Goal: Feedback & Contribution: Submit feedback/report problem

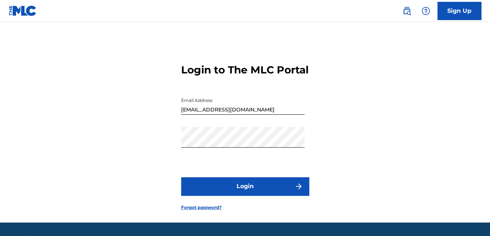
click at [266, 195] on button "Login" at bounding box center [245, 186] width 128 height 18
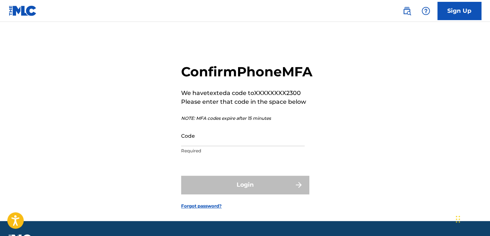
click at [232, 146] on input "Code" at bounding box center [242, 135] width 123 height 21
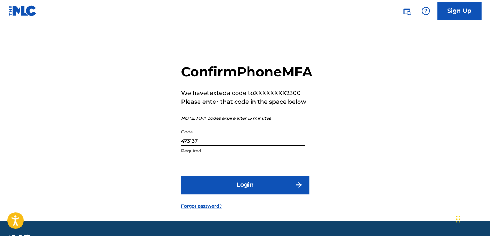
type input "473137"
click at [223, 194] on button "Login" at bounding box center [245, 185] width 128 height 18
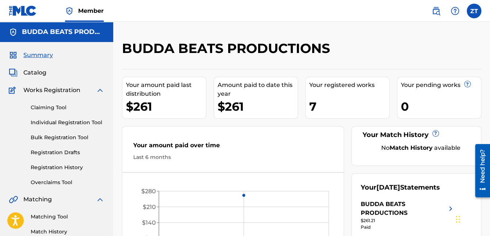
click at [40, 76] on span "Catalog" at bounding box center [34, 72] width 23 height 9
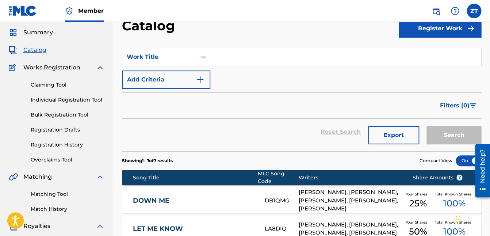
scroll to position [23, 0]
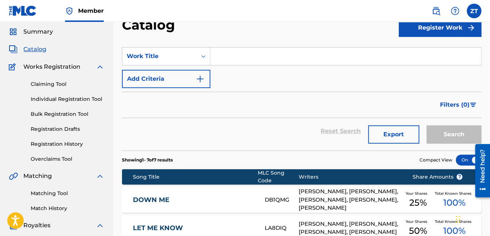
click at [37, 35] on span "Summary" at bounding box center [38, 31] width 30 height 9
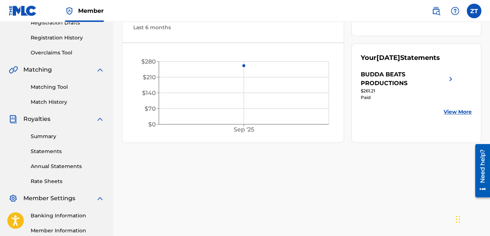
scroll to position [130, 0]
click at [48, 137] on link "Summary" at bounding box center [68, 136] width 74 height 8
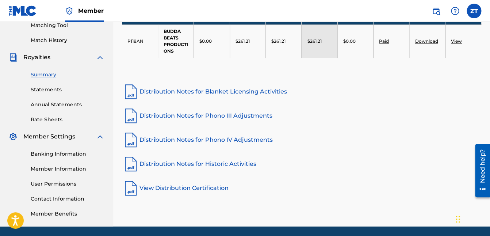
scroll to position [217, 0]
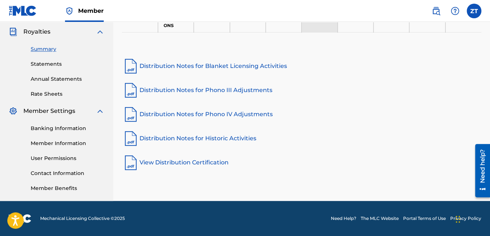
click at [58, 176] on link "Contact Information" at bounding box center [68, 174] width 74 height 8
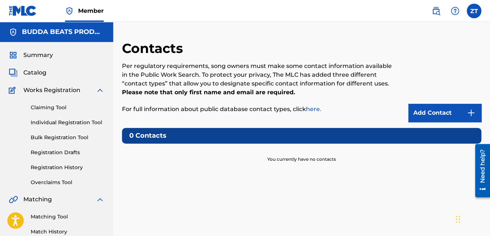
click at [43, 54] on span "Summary" at bounding box center [38, 55] width 30 height 9
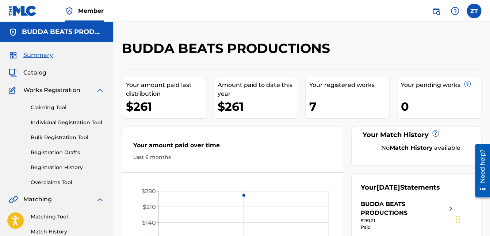
click at [37, 73] on span "Catalog" at bounding box center [34, 72] width 23 height 9
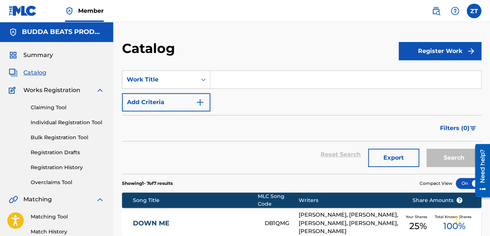
click at [429, 56] on button "Register Work" at bounding box center [440, 51] width 83 height 18
click at [429, 76] on link "Individual" at bounding box center [440, 75] width 83 height 18
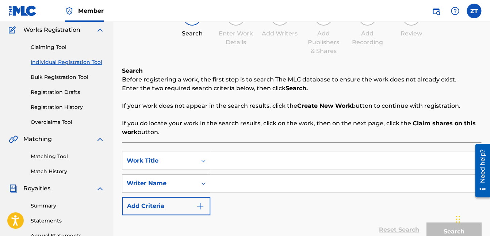
scroll to position [67, 0]
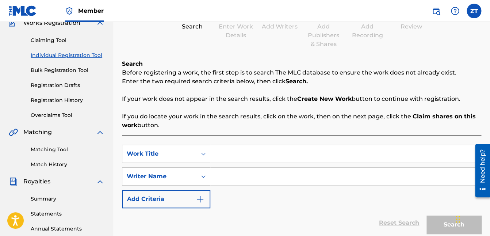
click at [229, 150] on input "Search Form" at bounding box center [345, 154] width 271 height 18
type input "Grace"
click at [219, 178] on input "Search Form" at bounding box center [345, 177] width 271 height 18
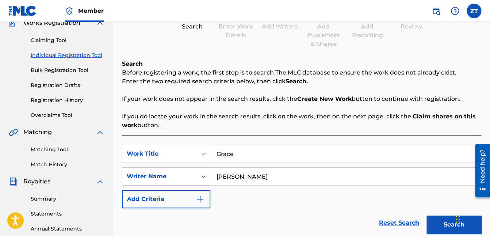
type input "[PERSON_NAME]"
click at [443, 218] on button "Search" at bounding box center [454, 225] width 55 height 18
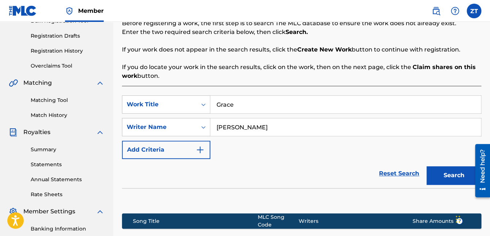
scroll to position [115, 0]
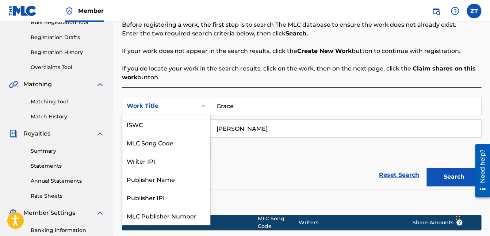
click at [204, 106] on icon "Search Form" at bounding box center [203, 105] width 4 height 3
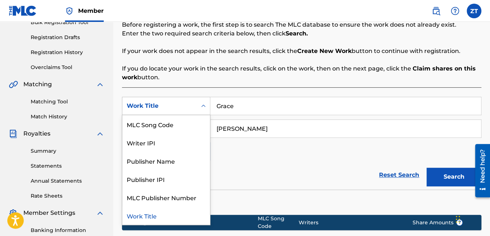
click at [245, 86] on div "Search Before registering a work, the first step is to search The MLC database …" at bounding box center [301, 145] width 359 height 266
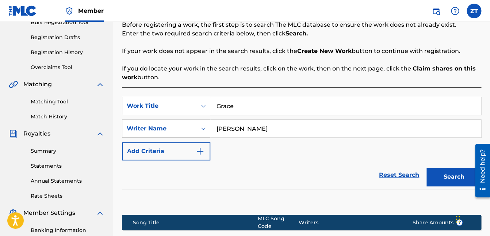
click at [247, 125] on input "[PERSON_NAME]" at bounding box center [345, 129] width 271 height 18
click at [204, 128] on icon "Search Form" at bounding box center [203, 128] width 7 height 7
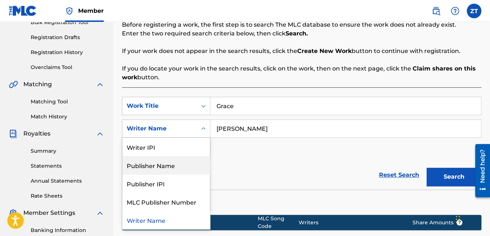
click at [155, 168] on div "Publisher Name" at bounding box center [166, 165] width 88 height 18
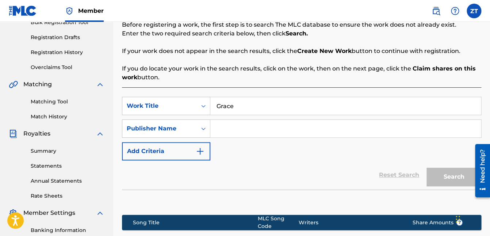
click at [224, 129] on input "Search Form" at bounding box center [345, 129] width 271 height 18
click at [188, 133] on div "Publisher Name" at bounding box center [159, 129] width 75 height 14
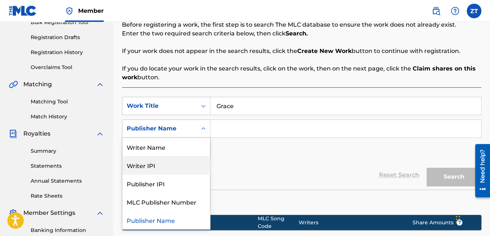
click at [162, 165] on div "Writer IPI" at bounding box center [166, 165] width 88 height 18
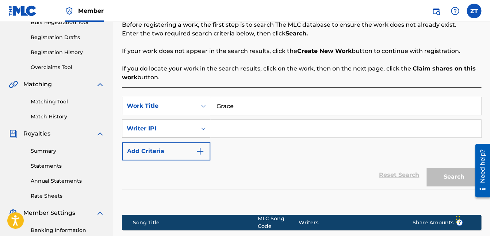
click at [228, 126] on input "Search Form" at bounding box center [345, 129] width 271 height 18
click at [184, 127] on div "Writer IPI" at bounding box center [160, 128] width 66 height 9
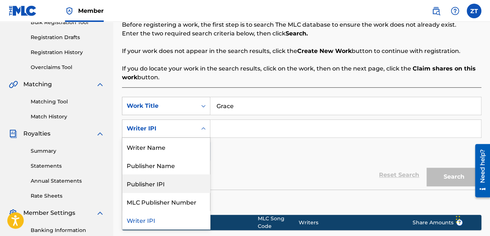
click at [168, 183] on div "Publisher IPI" at bounding box center [166, 183] width 88 height 18
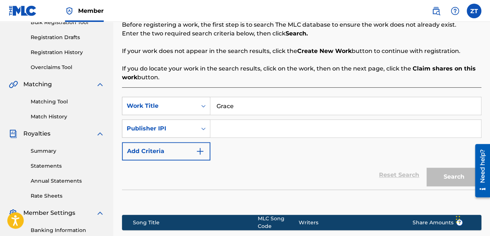
click at [222, 128] on input "Search Form" at bounding box center [345, 129] width 271 height 18
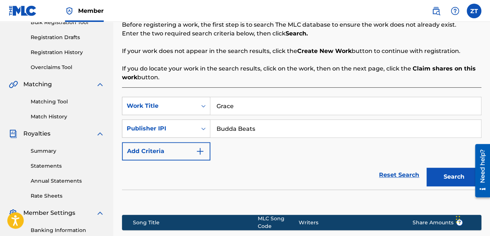
click at [274, 130] on input "Budda Beats" at bounding box center [345, 129] width 271 height 18
type input "B"
type input "00364587916"
click at [449, 183] on button "Search" at bounding box center [454, 177] width 55 height 18
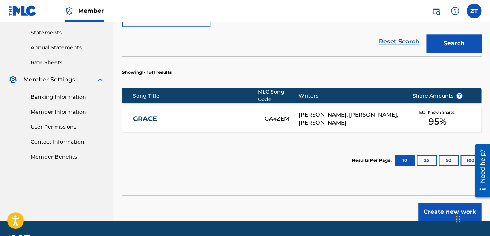
scroll to position [250, 0]
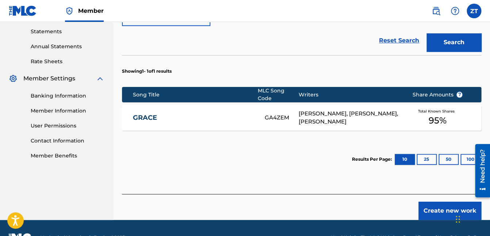
click at [175, 115] on link "GRACE" at bounding box center [194, 118] width 122 height 8
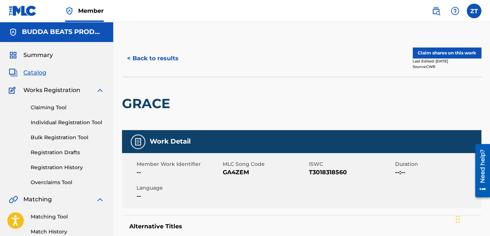
click at [438, 50] on button "Claim shares on this work" at bounding box center [447, 52] width 69 height 11
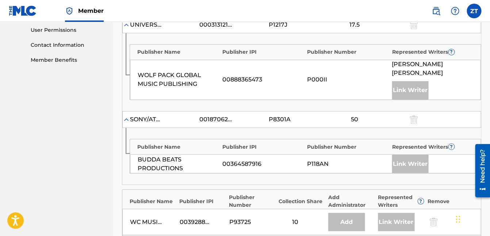
scroll to position [346, 0]
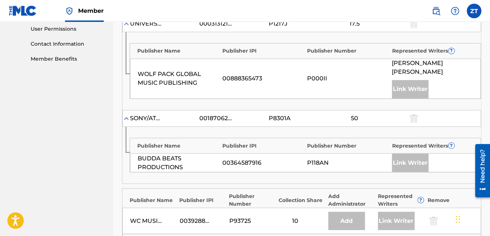
click at [414, 153] on div "Link Writer" at bounding box center [410, 162] width 37 height 18
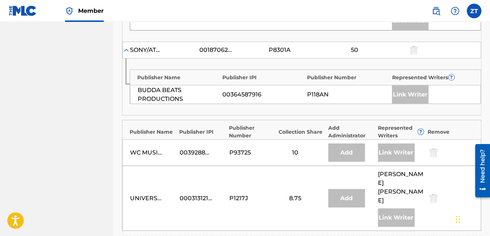
scroll to position [439, 0]
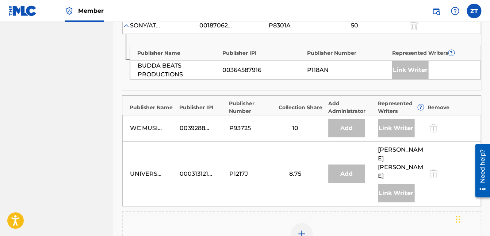
click at [305, 229] on img at bounding box center [301, 233] width 9 height 9
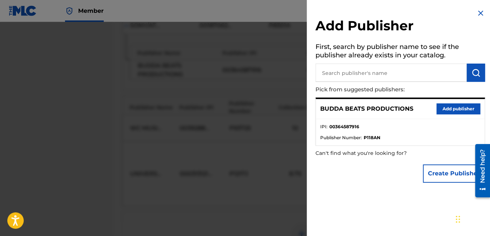
click at [447, 111] on button "Add publisher" at bounding box center [459, 108] width 44 height 11
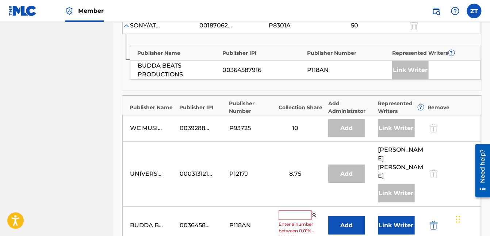
click at [294, 210] on input "text" at bounding box center [295, 214] width 33 height 9
click at [399, 216] on button "Link Writer" at bounding box center [396, 225] width 37 height 18
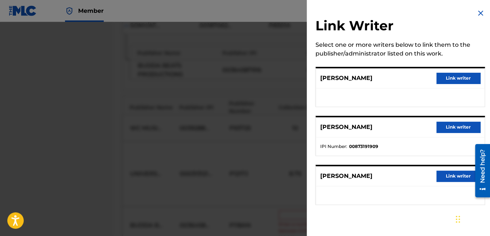
click at [471, 77] on button "Link writer" at bounding box center [459, 78] width 44 height 11
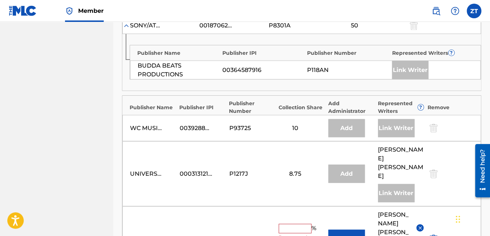
click at [420, 225] on img at bounding box center [420, 227] width 5 height 5
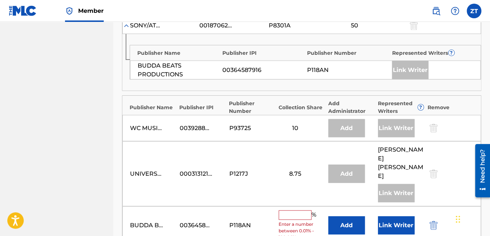
click at [359, 216] on button "Add" at bounding box center [346, 225] width 37 height 18
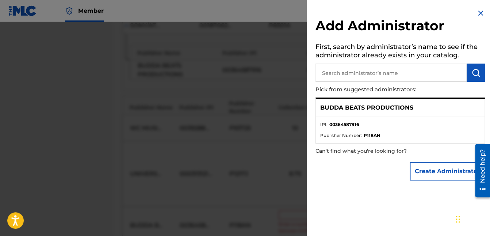
click at [445, 168] on button "Create Administrator" at bounding box center [447, 171] width 75 height 18
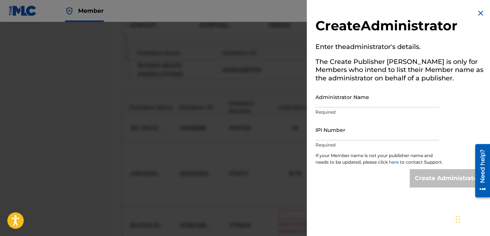
click at [481, 13] on img at bounding box center [480, 13] width 9 height 9
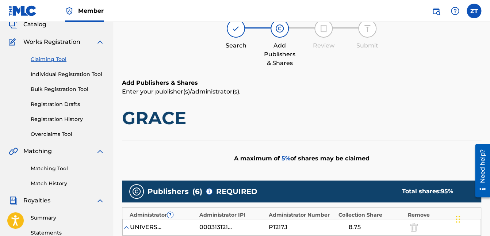
scroll to position [0, 0]
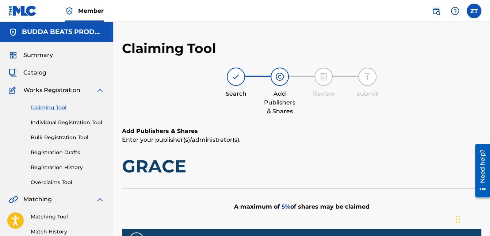
click at [281, 75] on img at bounding box center [279, 76] width 9 height 9
click at [228, 78] on div at bounding box center [236, 77] width 18 height 18
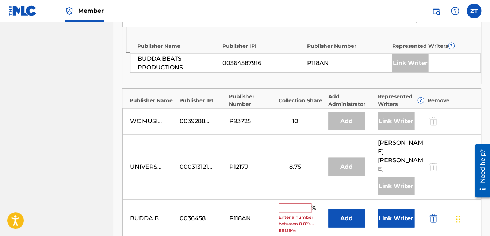
scroll to position [494, 0]
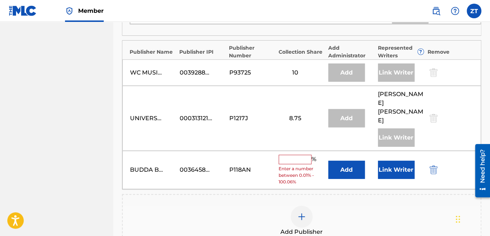
click at [306, 155] on input "text" at bounding box center [295, 159] width 33 height 9
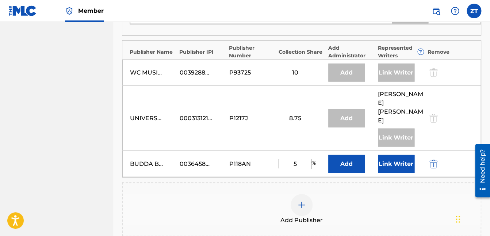
type input "5"
click at [414, 194] on div "Add Publisher" at bounding box center [302, 209] width 358 height 31
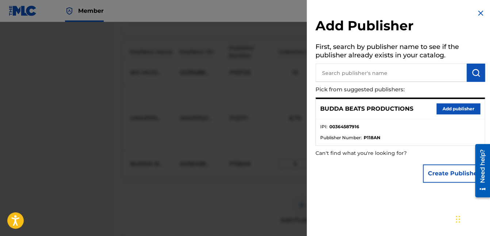
click at [453, 111] on button "Add publisher" at bounding box center [459, 108] width 44 height 11
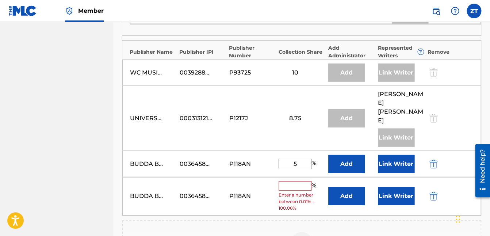
click at [435, 192] on img "submit" at bounding box center [434, 196] width 8 height 9
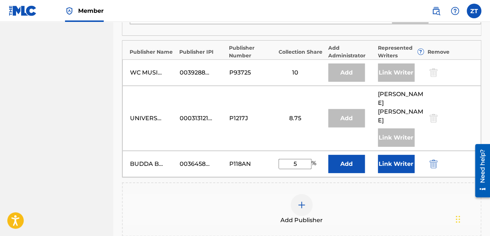
click at [350, 155] on button "Add" at bounding box center [346, 164] width 37 height 18
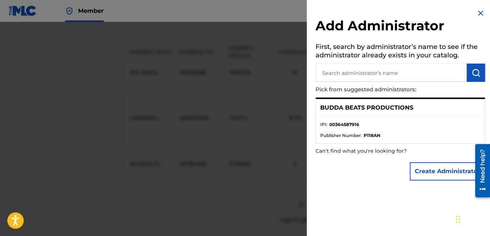
click at [401, 123] on li "IPI : 00364587916" at bounding box center [400, 126] width 160 height 11
click at [392, 108] on p "BUDDA BEATS PRODUCTIONS" at bounding box center [366, 107] width 93 height 9
click at [360, 128] on li "IPI : 00364587916" at bounding box center [400, 126] width 160 height 11
click at [361, 136] on span "Publisher Number :" at bounding box center [341, 135] width 42 height 7
click at [480, 11] on img at bounding box center [480, 13] width 9 height 9
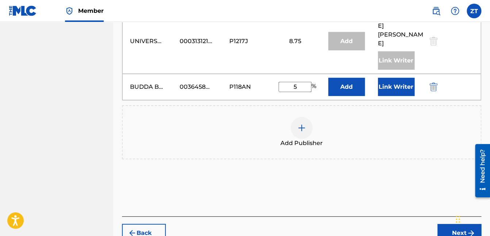
scroll to position [578, 0]
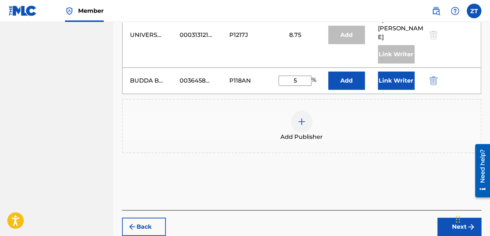
click at [451, 218] on button "Next" at bounding box center [460, 227] width 44 height 18
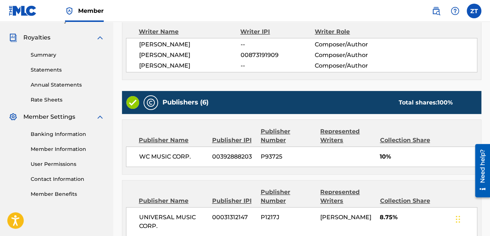
scroll to position [141, 0]
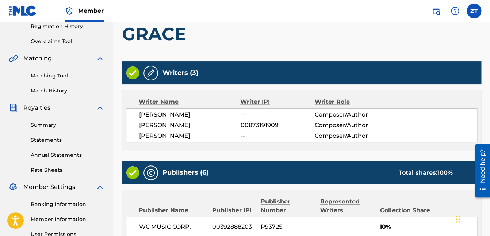
click at [154, 74] on img at bounding box center [150, 73] width 9 height 9
click at [147, 72] on img at bounding box center [150, 73] width 9 height 9
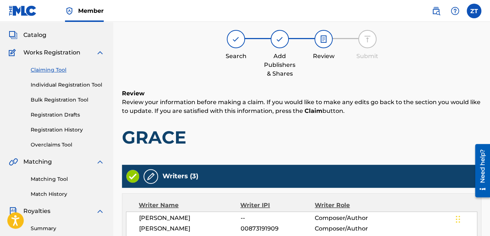
scroll to position [0, 0]
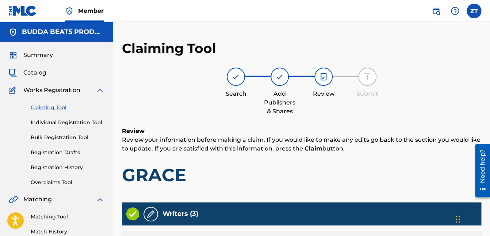
click at [232, 78] on div at bounding box center [236, 77] width 18 height 18
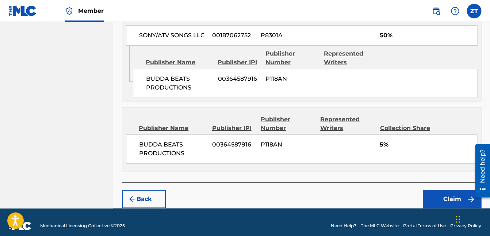
scroll to position [702, 0]
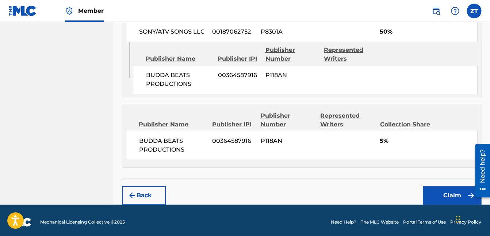
click at [151, 199] on button "Back" at bounding box center [144, 195] width 44 height 18
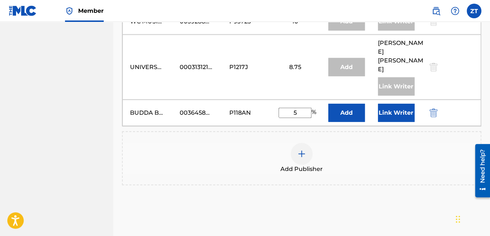
scroll to position [543, 0]
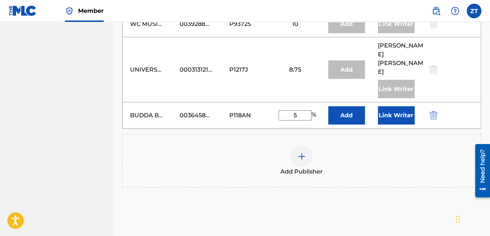
click at [399, 106] on button "Link Writer" at bounding box center [396, 115] width 37 height 18
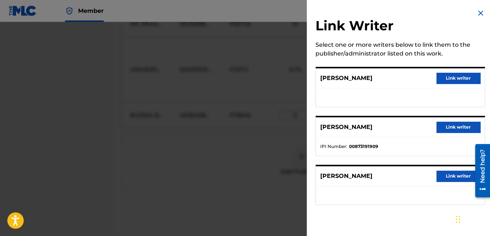
click at [401, 89] on ul at bounding box center [400, 97] width 169 height 18
click at [400, 90] on ul at bounding box center [400, 97] width 169 height 18
click at [456, 78] on button "Link writer" at bounding box center [459, 78] width 44 height 11
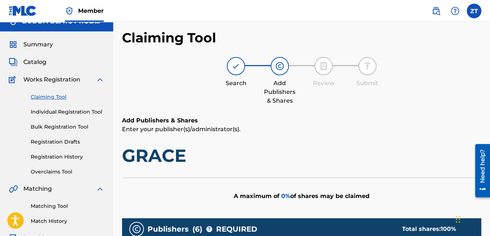
scroll to position [0, 0]
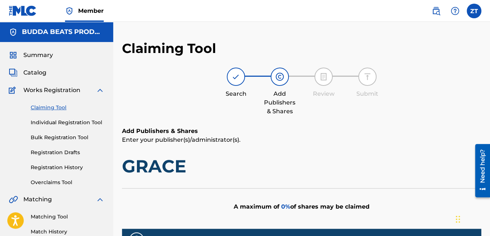
click at [53, 108] on link "Claiming Tool" at bounding box center [68, 108] width 74 height 8
click at [60, 91] on span "Works Registration" at bounding box center [51, 90] width 57 height 9
click at [29, 74] on span "Catalog" at bounding box center [34, 72] width 23 height 9
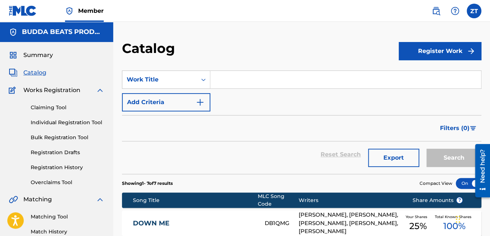
click at [432, 47] on button "Register Work" at bounding box center [440, 51] width 83 height 18
click at [435, 77] on link "Individual" at bounding box center [440, 75] width 83 height 18
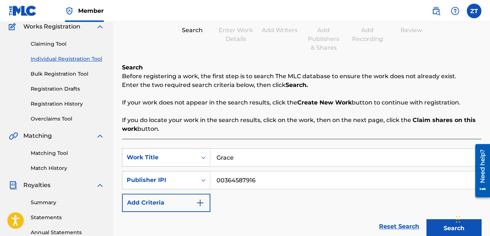
scroll to position [92, 0]
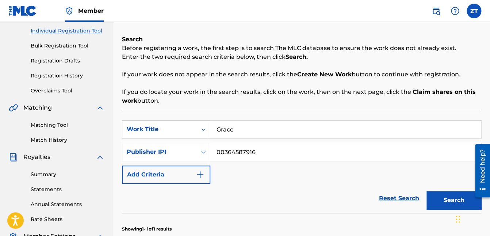
drag, startPoint x: 268, startPoint y: 154, endPoint x: 217, endPoint y: 152, distance: 51.5
click at [217, 152] on input "00364587916" at bounding box center [345, 152] width 271 height 18
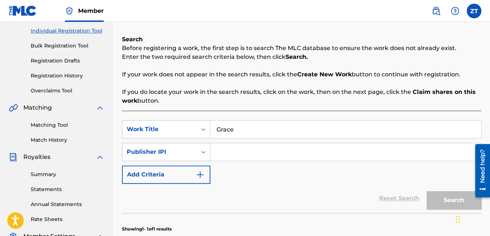
click at [177, 148] on div "Publisher IPI" at bounding box center [160, 152] width 66 height 9
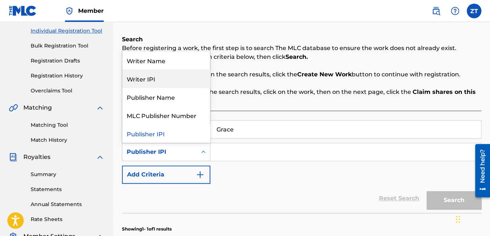
click at [161, 81] on div "Writer IPI" at bounding box center [166, 78] width 88 height 18
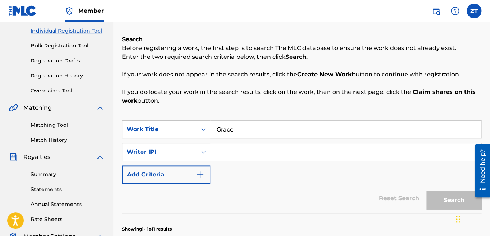
click at [216, 149] on input "Search Form" at bounding box center [345, 152] width 271 height 18
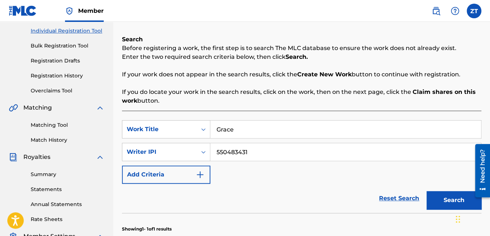
type input "550483431"
click at [447, 206] on button "Search" at bounding box center [454, 200] width 55 height 18
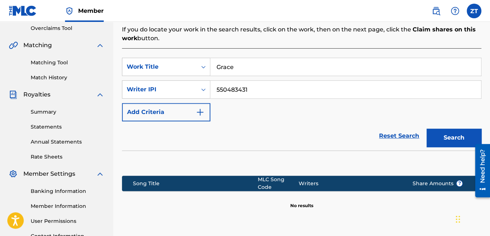
scroll to position [152, 0]
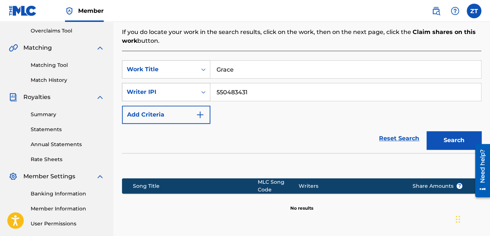
click at [203, 95] on icon "Search Form" at bounding box center [203, 91] width 7 height 7
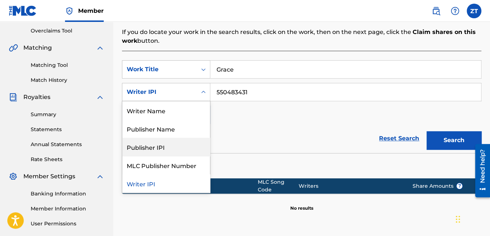
click at [169, 146] on div "Publisher IPI" at bounding box center [166, 147] width 88 height 18
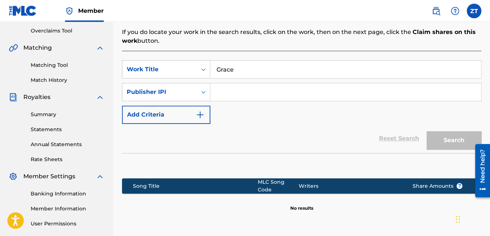
click at [227, 92] on input "Search Form" at bounding box center [345, 92] width 271 height 18
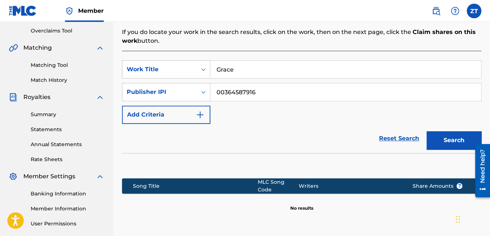
type input "00364587916"
click at [456, 145] on button "Search" at bounding box center [454, 140] width 55 height 18
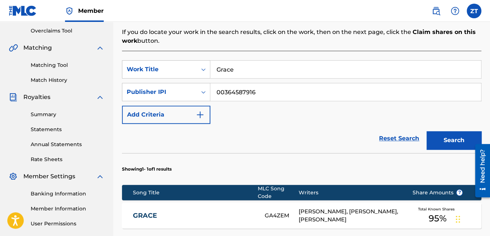
scroll to position [268, 0]
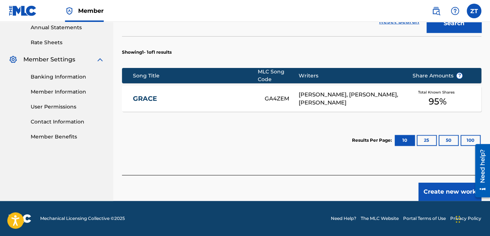
click at [341, 105] on div "[PERSON_NAME], [PERSON_NAME], [PERSON_NAME]" at bounding box center [350, 99] width 102 height 16
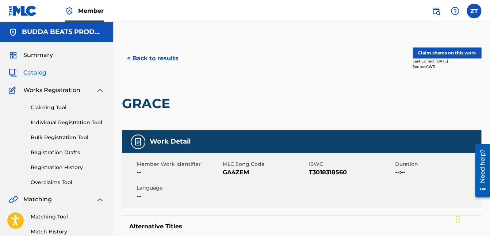
click at [426, 54] on button "Claim shares on this work" at bounding box center [447, 52] width 69 height 11
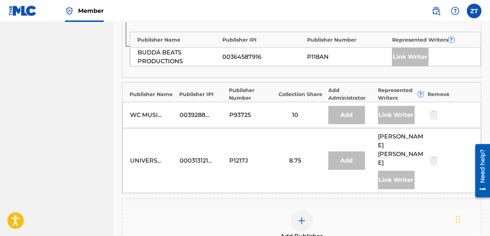
scroll to position [454, 0]
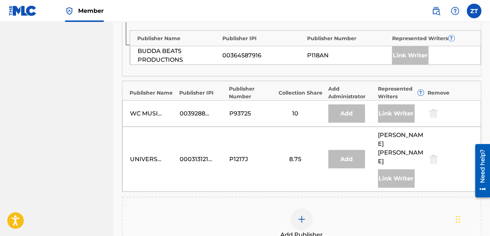
click at [304, 215] on img at bounding box center [301, 219] width 9 height 9
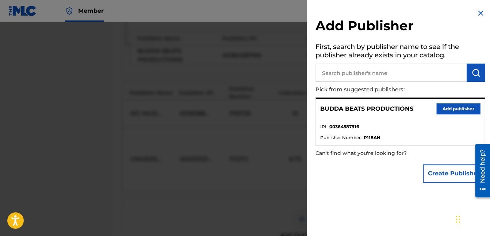
click at [441, 112] on button "Add publisher" at bounding box center [459, 108] width 44 height 11
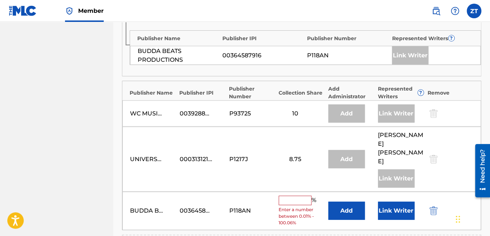
click at [305, 195] on input "text" at bounding box center [295, 199] width 33 height 9
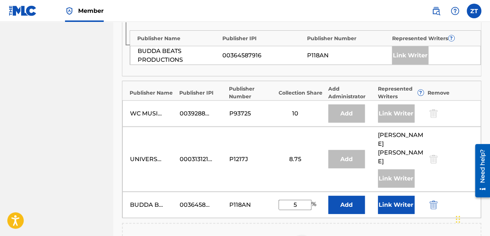
type input "5"
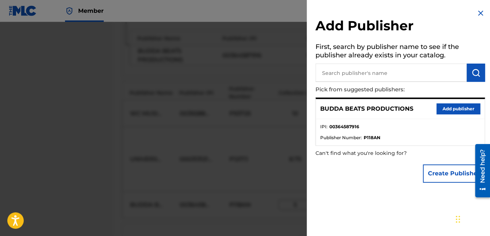
click at [440, 108] on button "Add publisher" at bounding box center [459, 108] width 44 height 11
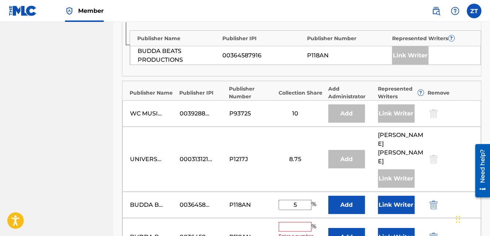
click at [433, 232] on img "submit" at bounding box center [434, 236] width 8 height 9
click at [397, 195] on button "Link Writer" at bounding box center [396, 204] width 37 height 18
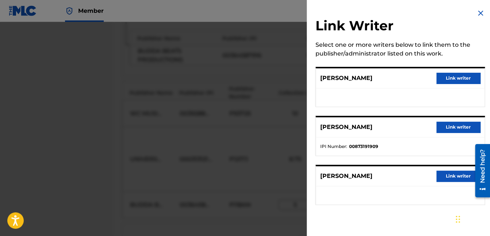
click at [450, 80] on button "Link writer" at bounding box center [459, 78] width 44 height 11
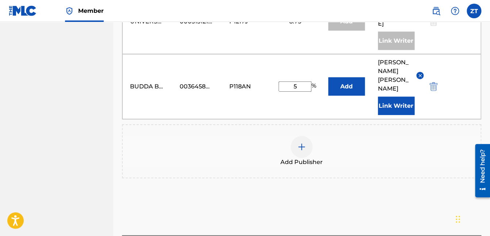
scroll to position [599, 0]
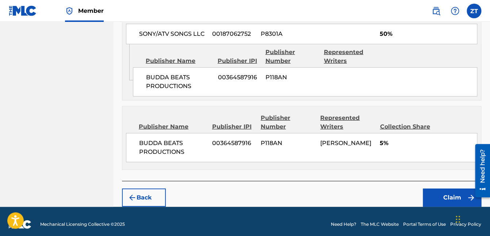
scroll to position [702, 0]
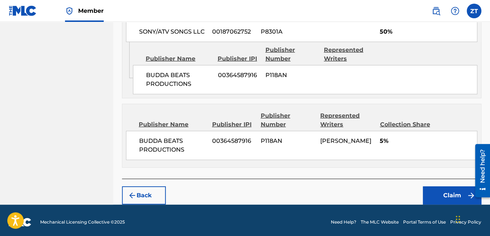
click at [450, 189] on button "Claim" at bounding box center [452, 195] width 58 height 18
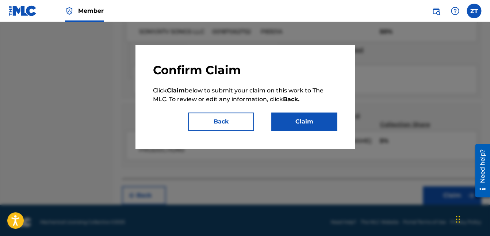
click at [315, 127] on button "Claim" at bounding box center [304, 122] width 66 height 18
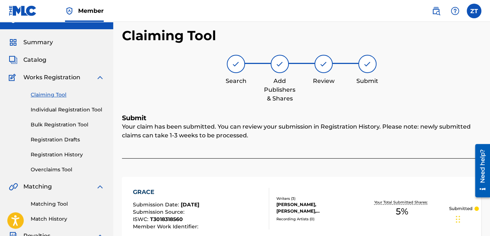
scroll to position [14, 0]
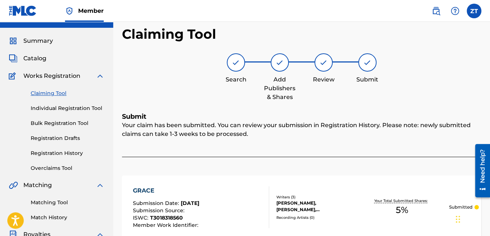
click at [79, 153] on link "Registration History" at bounding box center [68, 153] width 74 height 8
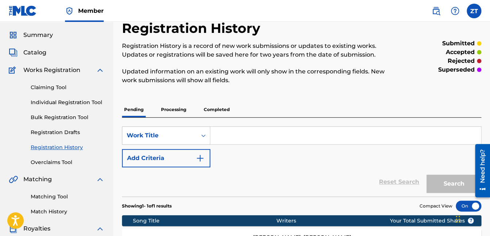
scroll to position [11, 0]
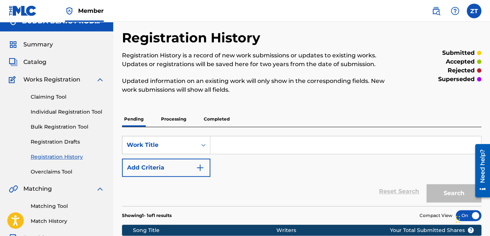
click at [179, 119] on p "Processing" at bounding box center [174, 118] width 30 height 15
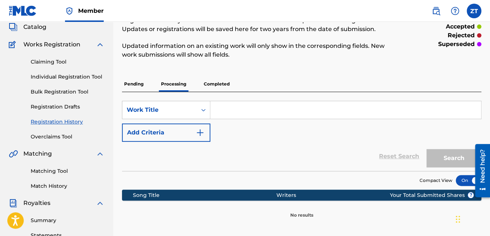
scroll to position [47, 0]
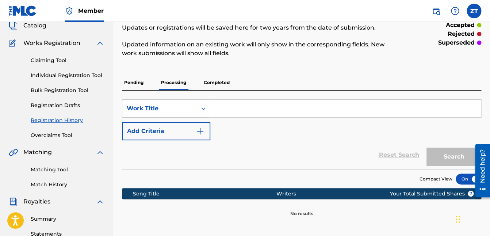
click at [221, 84] on p "Completed" at bounding box center [217, 82] width 30 height 15
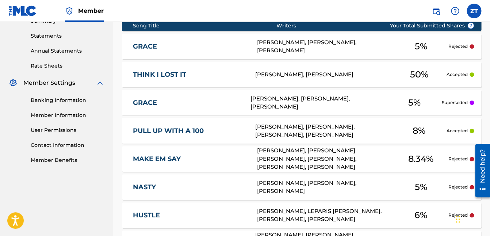
scroll to position [235, 0]
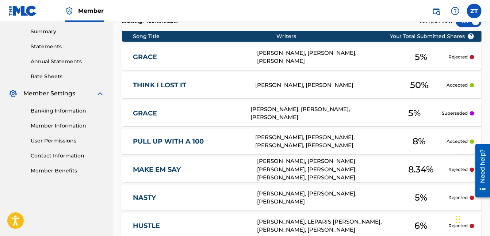
click at [419, 58] on span "5 %" at bounding box center [421, 56] width 12 height 13
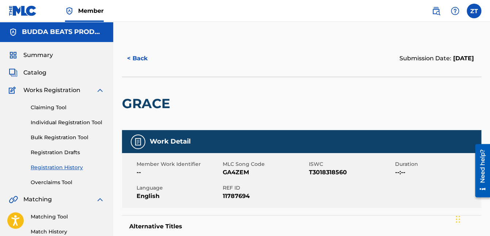
click at [40, 56] on span "Summary" at bounding box center [38, 55] width 30 height 9
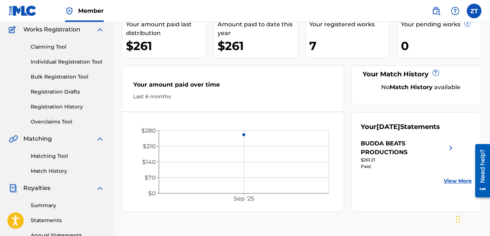
scroll to position [60, 0]
click at [67, 46] on link "Claiming Tool" at bounding box center [68, 47] width 74 height 8
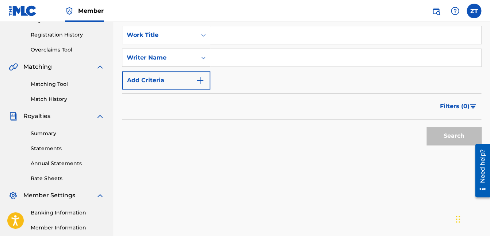
scroll to position [134, 0]
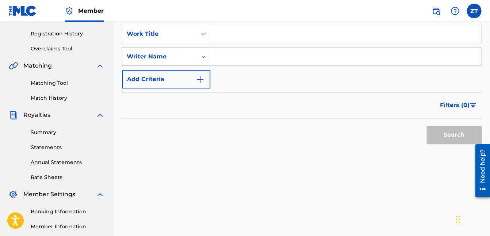
click at [201, 77] on img "Search Form" at bounding box center [200, 79] width 9 height 9
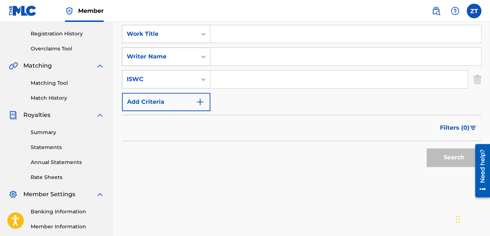
click at [202, 55] on icon "Search Form" at bounding box center [203, 56] width 7 height 7
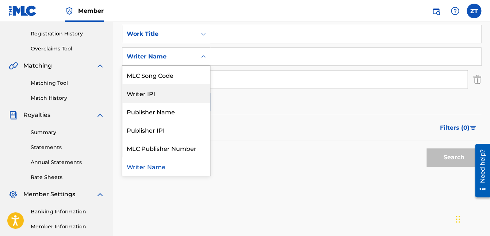
click at [172, 96] on div "Writer IPI" at bounding box center [166, 93] width 88 height 18
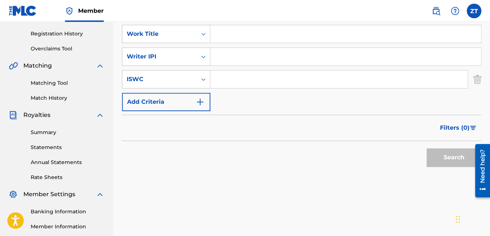
click at [218, 54] on input "Search Form" at bounding box center [345, 57] width 271 height 18
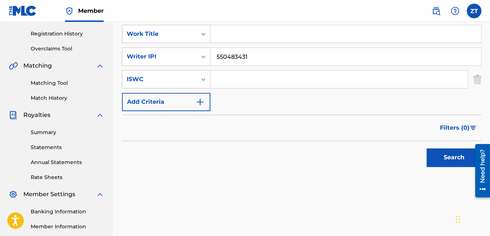
type input "550483431"
click at [447, 156] on button "Search" at bounding box center [454, 157] width 55 height 18
click at [203, 34] on icon "Search Form" at bounding box center [203, 33] width 7 height 7
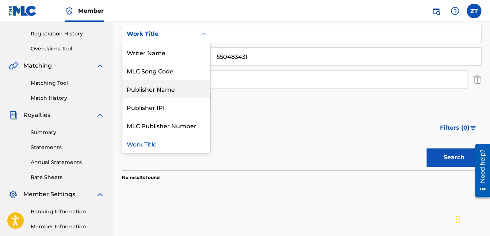
click at [182, 88] on div "Publisher Name" at bounding box center [166, 89] width 88 height 18
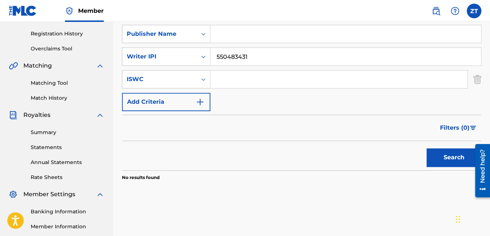
click at [217, 35] on input "Search Form" at bounding box center [345, 34] width 271 height 18
click at [427, 148] on button "Search" at bounding box center [454, 157] width 55 height 18
type input "S"
type input "[PERSON_NAME]"
click at [447, 159] on button "Search" at bounding box center [454, 157] width 55 height 18
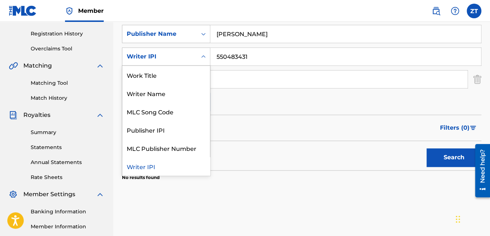
click at [204, 60] on icon "Search Form" at bounding box center [203, 56] width 7 height 7
click at [204, 59] on icon "Search Form" at bounding box center [203, 56] width 7 height 7
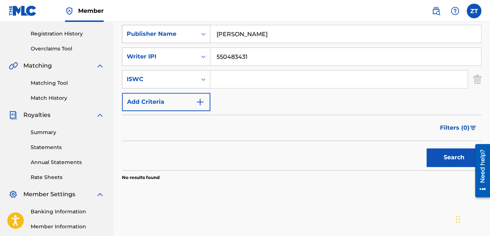
click at [201, 34] on icon "Search Form" at bounding box center [203, 33] width 7 height 7
click at [272, 89] on div "SearchWithCriteria7a4bd3cf-4e8b-4e07-8c41-34e40d9379c4 Publisher Name [PERSON_N…" at bounding box center [301, 68] width 359 height 86
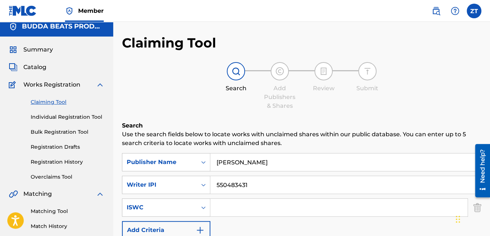
scroll to position [0, 0]
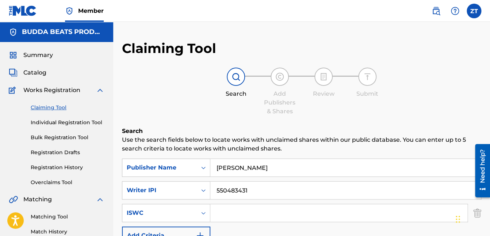
click at [62, 168] on link "Registration History" at bounding box center [68, 168] width 74 height 8
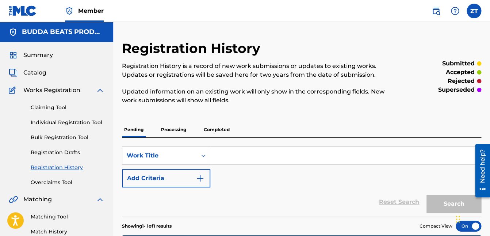
click at [214, 130] on p "Completed" at bounding box center [217, 129] width 30 height 15
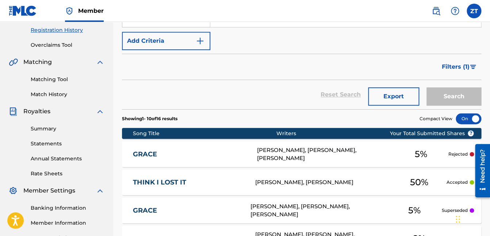
scroll to position [142, 0]
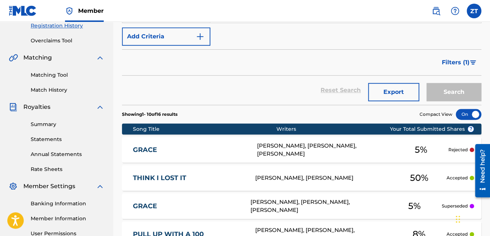
click at [460, 149] on p "Rejected" at bounding box center [457, 149] width 19 height 7
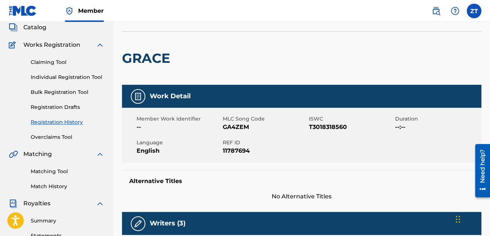
scroll to position [52, 0]
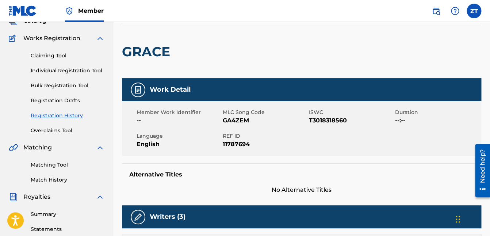
click at [172, 89] on h5 "Work Detail" at bounding box center [170, 89] width 41 height 8
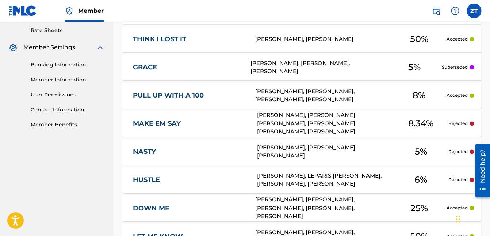
scroll to position [252, 0]
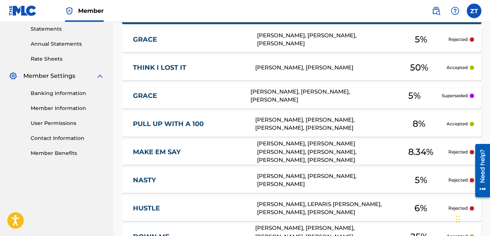
click at [463, 97] on p "Superseded" at bounding box center [455, 95] width 26 height 7
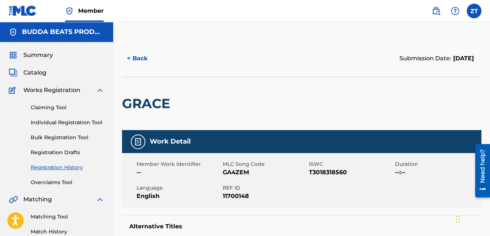
click at [47, 56] on span "Summary" at bounding box center [38, 55] width 30 height 9
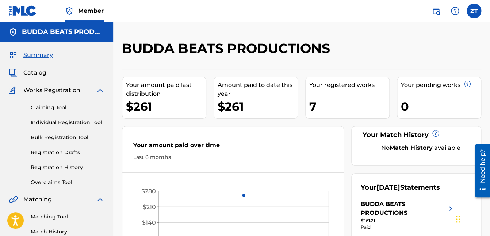
click at [74, 154] on link "Registration Drafts" at bounding box center [68, 153] width 74 height 8
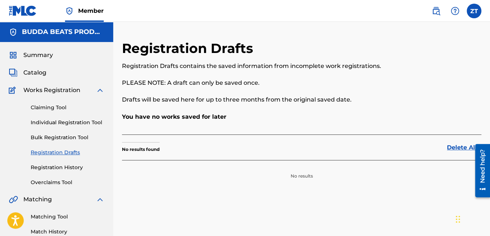
click at [75, 166] on link "Registration History" at bounding box center [68, 168] width 74 height 8
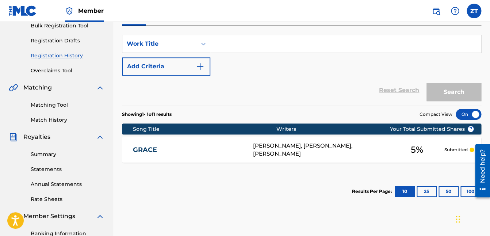
scroll to position [138, 0]
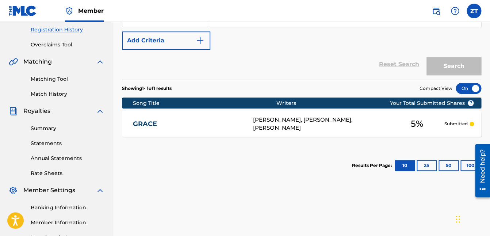
click at [306, 121] on div "[PERSON_NAME], [PERSON_NAME], [PERSON_NAME]" at bounding box center [321, 124] width 137 height 16
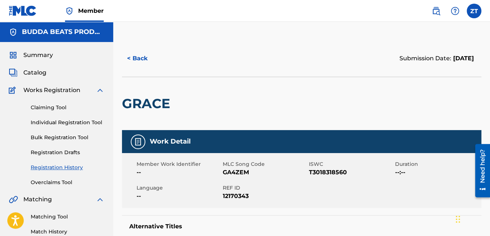
click at [144, 61] on button "< Back" at bounding box center [144, 58] width 44 height 18
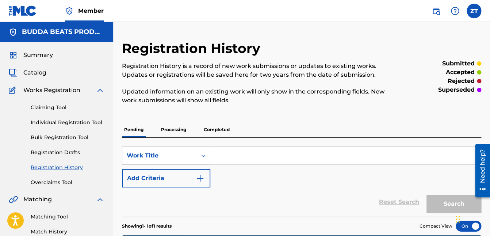
click at [43, 57] on span "Summary" at bounding box center [38, 55] width 30 height 9
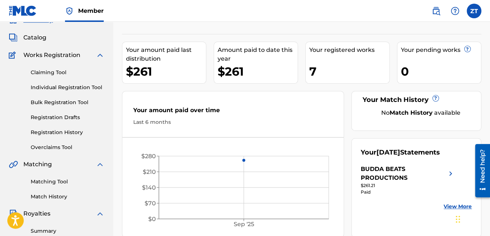
scroll to position [81, 0]
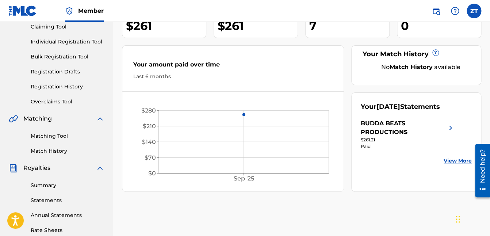
click at [452, 132] on img at bounding box center [450, 128] width 9 height 18
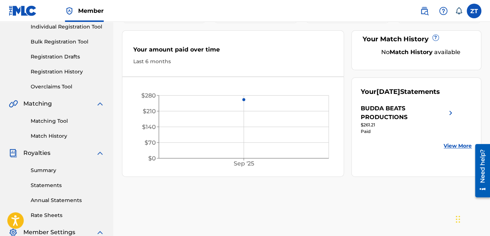
scroll to position [217, 0]
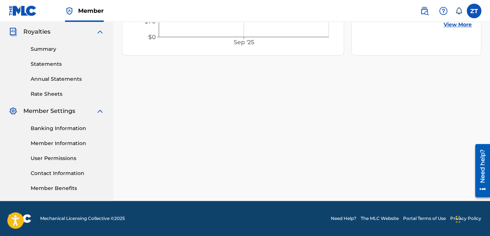
click at [59, 172] on link "Contact Information" at bounding box center [68, 174] width 74 height 8
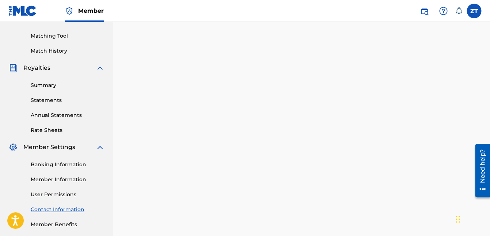
scroll to position [217, 0]
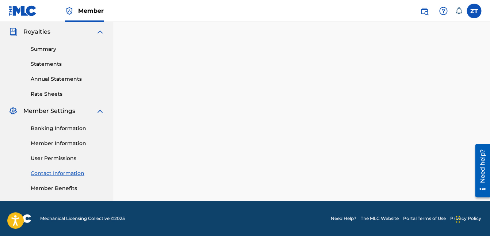
click at [346, 219] on link "Need Help?" at bounding box center [344, 218] width 26 height 7
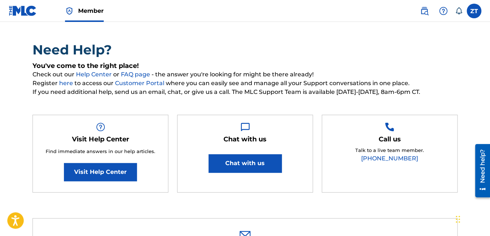
scroll to position [43, 0]
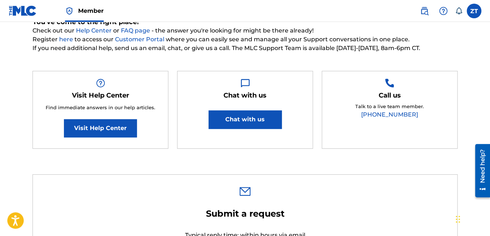
type input "[PERSON_NAME]"
type input "[EMAIL_ADDRESS][DOMAIN_NAME]"
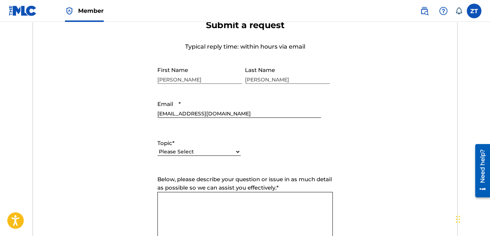
scroll to position [275, 0]
select select "I need help with managing my catalog"
click option "I need help with managing my catalog" at bounding box center [0, 0] width 0 height 0
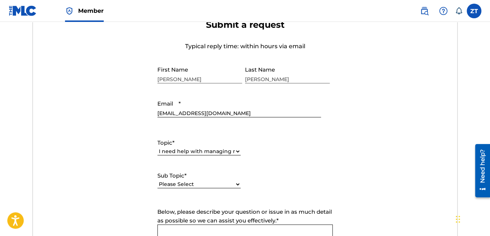
click at [157, 180] on select "Please Select I need help with CWR I need help registering my work(s) in The ML…" at bounding box center [198, 184] width 83 height 8
select select "I need help registering my work(s) in The MLC Portal"
click option "I need help registering my work(s) in The MLC Portal" at bounding box center [0, 0] width 0 height 0
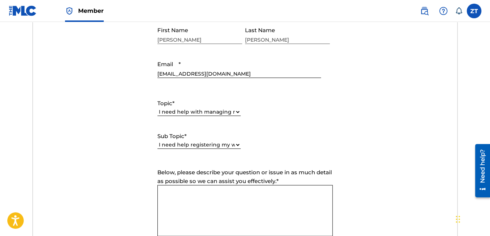
scroll to position [316, 0]
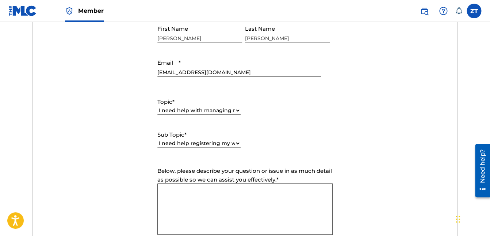
click at [216, 198] on textarea "Below, please describe your question or issue in as much detail as possible so …" at bounding box center [244, 208] width 175 height 51
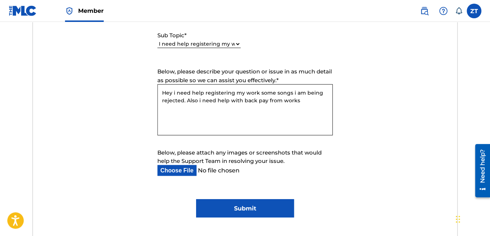
scroll to position [418, 0]
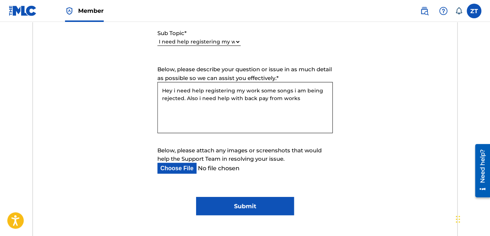
type textarea "Hey i need help registering my work some songs i am being rejected. Also i need…"
click at [245, 207] on input "Submit" at bounding box center [245, 206] width 98 height 18
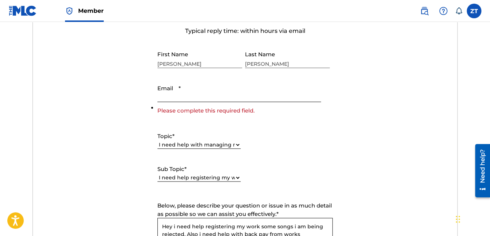
scroll to position [278, 0]
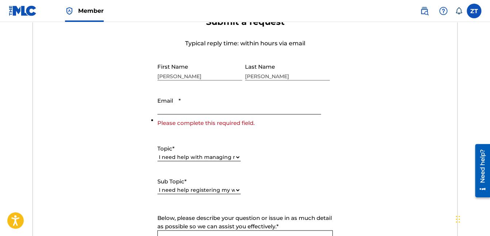
click at [220, 117] on li "Please complete this required field." at bounding box center [244, 120] width 175 height 9
click at [217, 111] on input "Email *" at bounding box center [239, 104] width 164 height 21
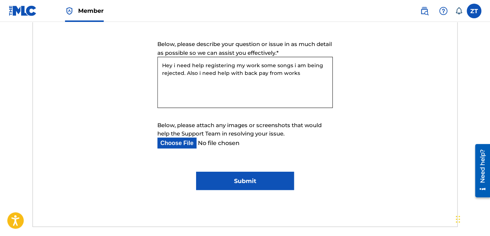
scroll to position [450, 0]
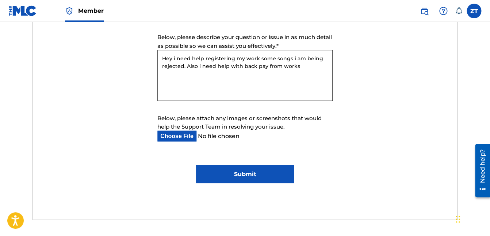
type input "[EMAIL_ADDRESS][DOMAIN_NAME]"
click at [244, 174] on input "Submit" at bounding box center [245, 174] width 98 height 18
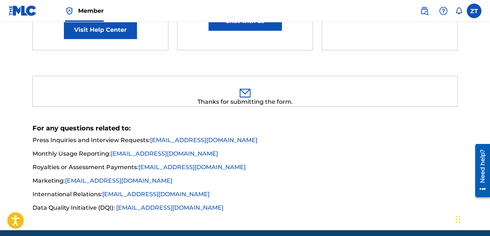
scroll to position [179, 0]
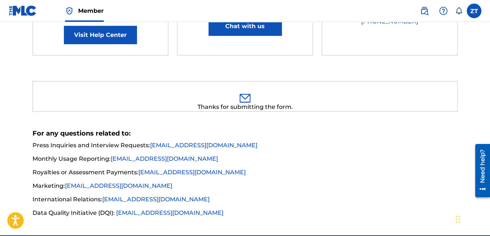
click at [176, 170] on link "finance@themlc.com" at bounding box center [191, 172] width 107 height 7
drag, startPoint x: 211, startPoint y: 174, endPoint x: 140, endPoint y: 172, distance: 71.2
click at [140, 172] on li "Royalties or Assessment Payments: finance@themlc.com" at bounding box center [246, 174] width 426 height 13
click at [196, 176] on link "finance@themlc.com" at bounding box center [191, 172] width 107 height 7
